Goal: Information Seeking & Learning: Learn about a topic

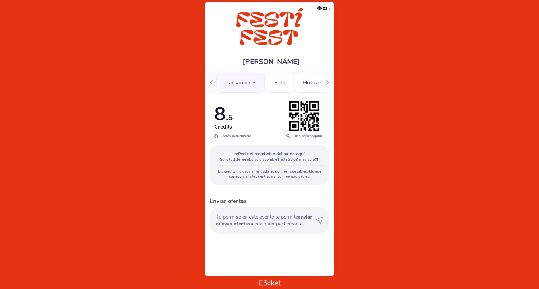
scroll to position [0, 85]
click at [261, 83] on div "Música" at bounding box center [272, 83] width 32 height 20
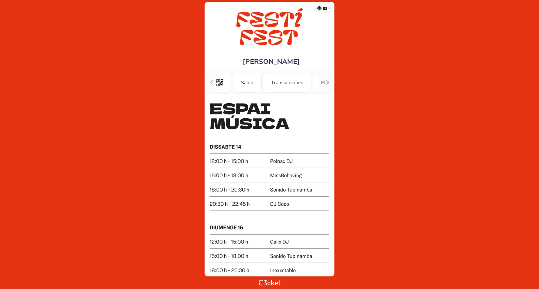
scroll to position [0, 57]
click at [166, 136] on body "es Português (Portugal) English Español Catalan Français Nuno Pinto Coelho .st0…" at bounding box center [269, 145] width 533 height 284
click at [295, 83] on div "Activitats" at bounding box center [298, 83] width 37 height 20
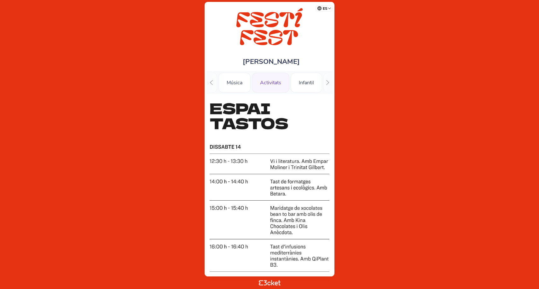
scroll to position [0, 105]
drag, startPoint x: 192, startPoint y: 145, endPoint x: 340, endPoint y: 164, distance: 149.3
click at [336, 164] on body "es Português (Portugal) English Español Catalan Français Nuno Pinto Coelho .st0…" at bounding box center [269, 145] width 533 height 284
click at [350, 164] on body "es Português (Portugal) English Español Catalan Français Nuno Pinto Coelho .st0…" at bounding box center [269, 145] width 533 height 284
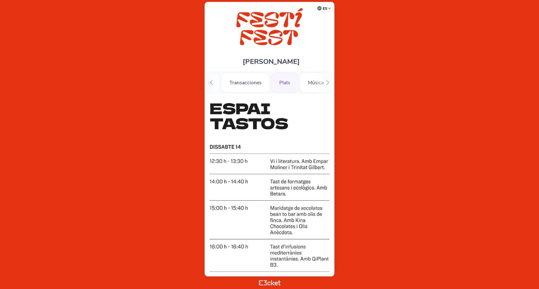
click at [284, 84] on div "Plats" at bounding box center [284, 83] width 27 height 20
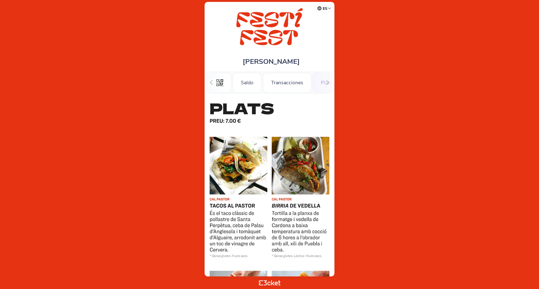
scroll to position [0, 57]
drag, startPoint x: 205, startPoint y: 124, endPoint x: 327, endPoint y: 119, distance: 121.7
click at [326, 118] on div "Nuno Pinto Coelho .st0{fill-rule:evenodd;clip-rule:evenodd;} Saldo Transaccione…" at bounding box center [269, 139] width 130 height 275
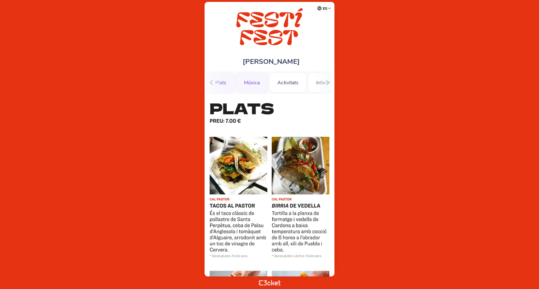
click at [248, 83] on div "Música" at bounding box center [252, 83] width 32 height 20
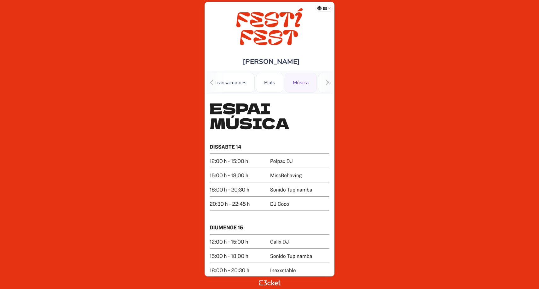
drag, startPoint x: 192, startPoint y: 112, endPoint x: 337, endPoint y: 135, distance: 146.5
click at [337, 135] on body "es Português (Portugal) English Español Catalan Français Nuno Pinto Coelho .st0…" at bounding box center [269, 145] width 533 height 284
click at [351, 135] on body "es Português (Portugal) English Español Catalan Français Nuno Pinto Coelho .st0…" at bounding box center [269, 145] width 533 height 284
click at [291, 85] on div "Infantil" at bounding box center [291, 83] width 31 height 20
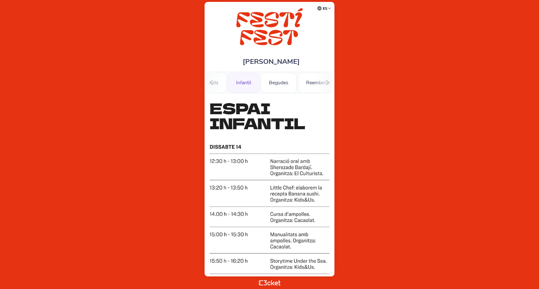
scroll to position [0, 197]
click at [272, 84] on div "Begudes" at bounding box center [267, 83] width 36 height 20
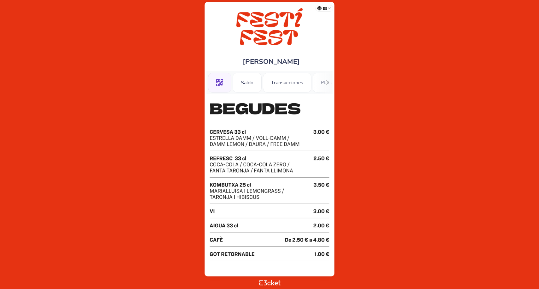
click at [211, 88] on div ".st0{fill-rule:evenodd;clip-rule:evenodd;}" at bounding box center [219, 83] width 23 height 20
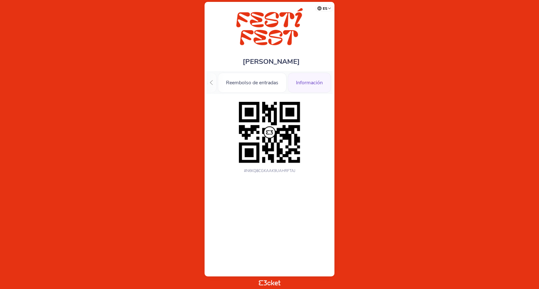
scroll to position [0, 267]
click at [304, 85] on div "Información" at bounding box center [309, 83] width 43 height 20
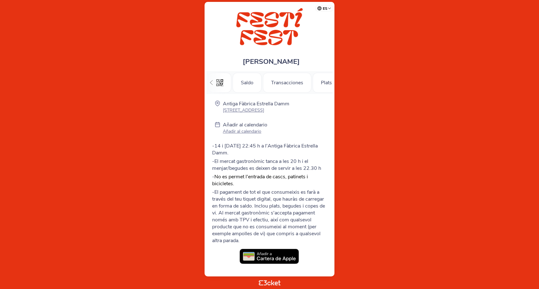
scroll to position [0, 267]
drag, startPoint x: 213, startPoint y: 143, endPoint x: 223, endPoint y: 152, distance: 12.9
click at [223, 152] on p "-14 i [DATE] 22:45 h a l'Antiga Fàbrica Estrella Damm." at bounding box center [269, 150] width 115 height 14
click at [262, 210] on p "-El pagament de tot el que consumeixis es farà a través del teu tiquet digital,…" at bounding box center [269, 216] width 115 height 55
drag, startPoint x: 251, startPoint y: 238, endPoint x: 244, endPoint y: 220, distance: 18.9
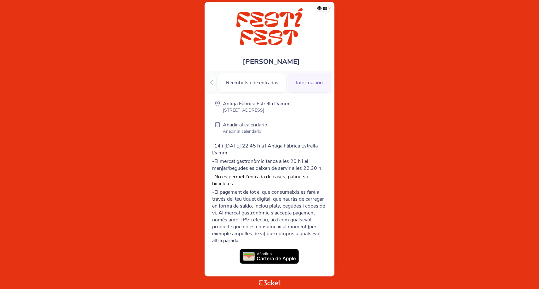
click at [250, 234] on p "-El pagament de tot el que consumeixis es farà a través del teu tiquet digital,…" at bounding box center [269, 216] width 115 height 55
click at [265, 167] on p "-El mercat gastronòmic tanca a les 20 h i el menjar/begudes es deixen de servir…" at bounding box center [269, 165] width 115 height 14
click at [285, 86] on div "Plats" at bounding box center [284, 83] width 27 height 20
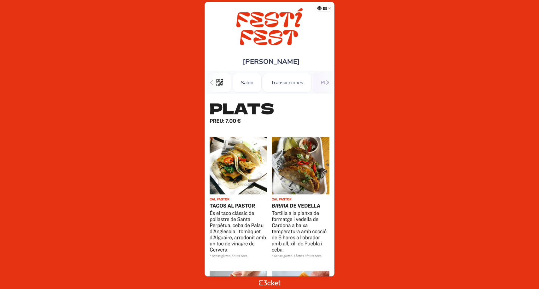
scroll to position [0, 57]
drag, startPoint x: 187, startPoint y: 144, endPoint x: 376, endPoint y: 161, distance: 190.0
click at [376, 161] on body "es Português ([GEOGRAPHIC_DATA]) English Español Catalan [DEMOGRAPHIC_DATA] [PE…" at bounding box center [269, 145] width 533 height 284
click at [376, 161] on body "es Português (Portugal) English Español Catalan Français Nuno Pinto Coelho .st0…" at bounding box center [269, 145] width 533 height 284
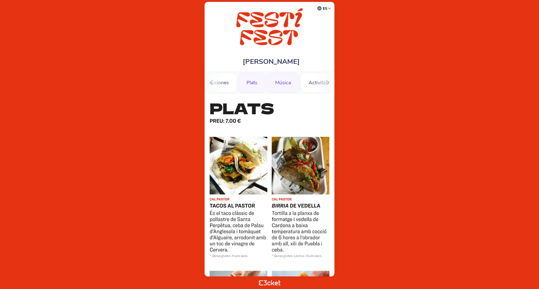
click at [282, 83] on div "Música" at bounding box center [283, 83] width 32 height 20
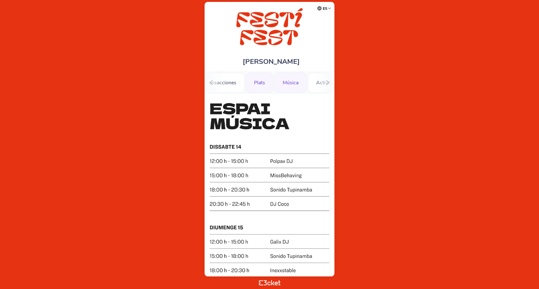
scroll to position [0, 87]
